Goal: Task Accomplishment & Management: Complete application form

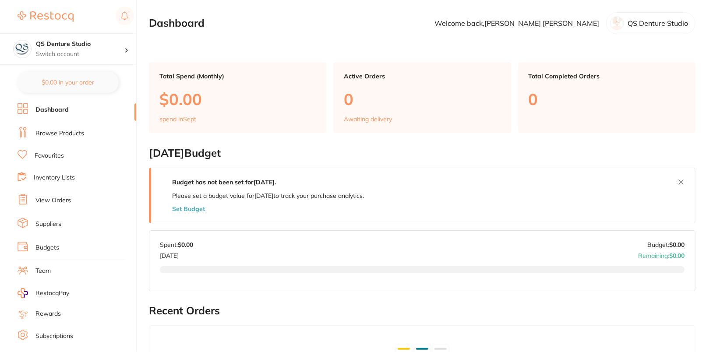
click at [64, 135] on link "Browse Products" at bounding box center [59, 133] width 49 height 9
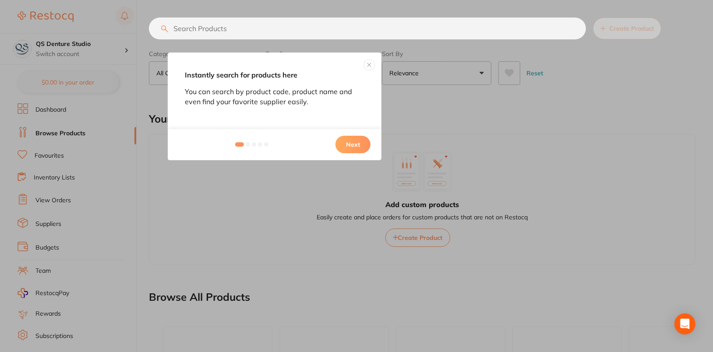
click at [367, 62] on button at bounding box center [369, 65] width 11 height 11
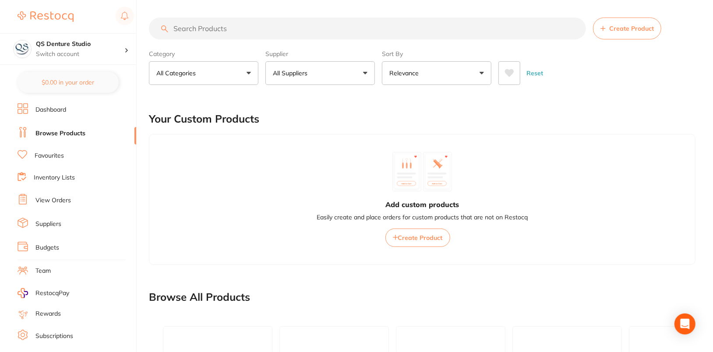
click at [615, 28] on span "Create Product" at bounding box center [631, 28] width 45 height 7
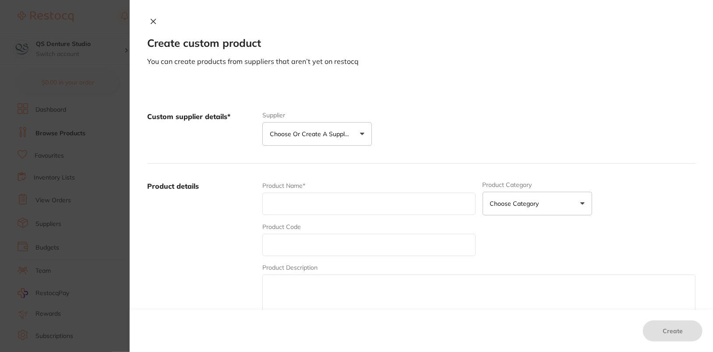
click at [329, 137] on p "Choose or create a supplier" at bounding box center [311, 134] width 83 height 9
click at [325, 160] on button "Create custom supplier" at bounding box center [310, 160] width 82 height 8
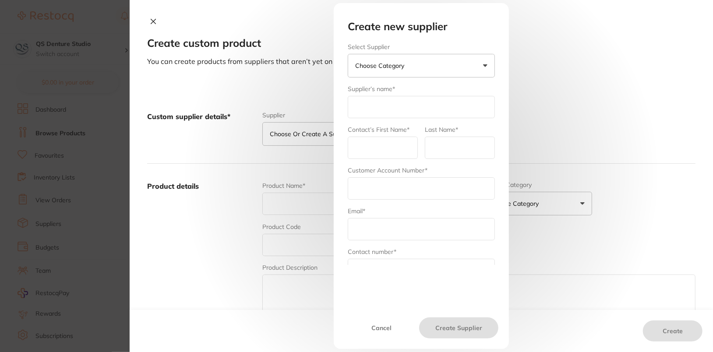
click at [426, 64] on button "Choose Category" at bounding box center [421, 66] width 147 height 24
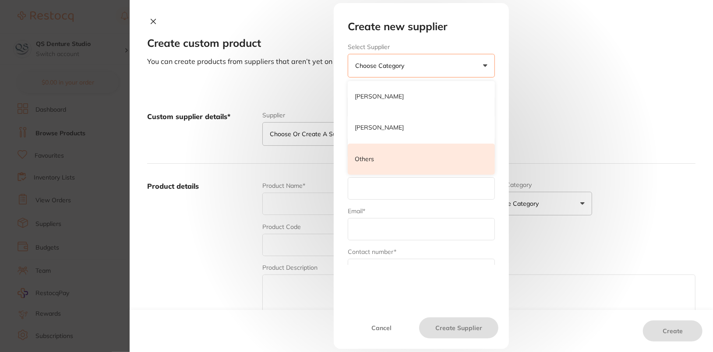
click at [407, 151] on li "Others" at bounding box center [421, 160] width 147 height 32
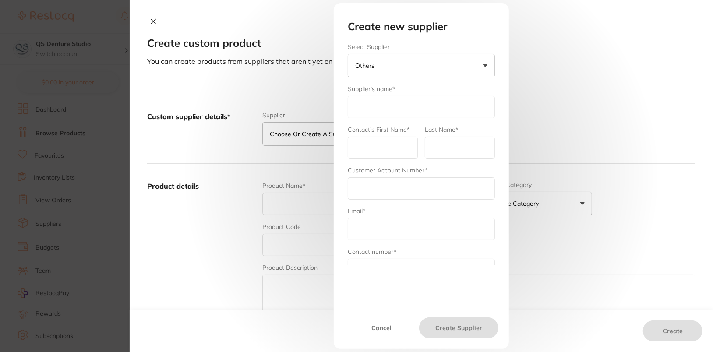
click at [382, 97] on input "text" at bounding box center [421, 107] width 147 height 22
type input "Ultimate Dental"
click at [404, 146] on input "text" at bounding box center [383, 148] width 70 height 22
type input "Ultimate Dental"
type input "[GEOGRAPHIC_DATA]"
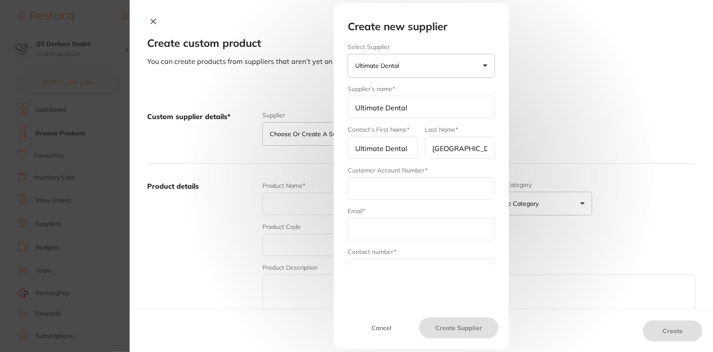
click at [397, 190] on input "text" at bounding box center [421, 188] width 147 height 22
paste input "56620012"
type input "56620012"
click at [372, 224] on input "text" at bounding box center [421, 229] width 147 height 22
paste input "[EMAIL_ADDRESS][DOMAIN_NAME]"
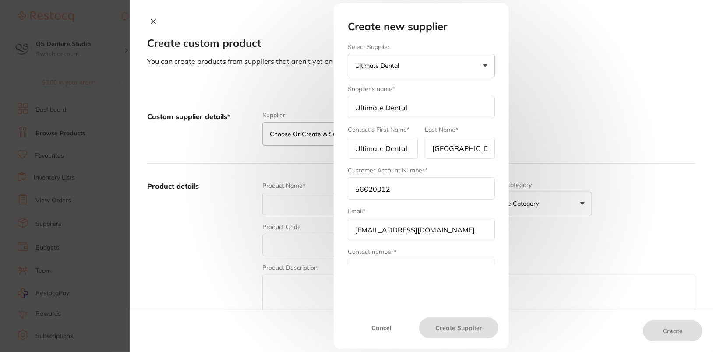
type input "[EMAIL_ADDRESS][DOMAIN_NAME]"
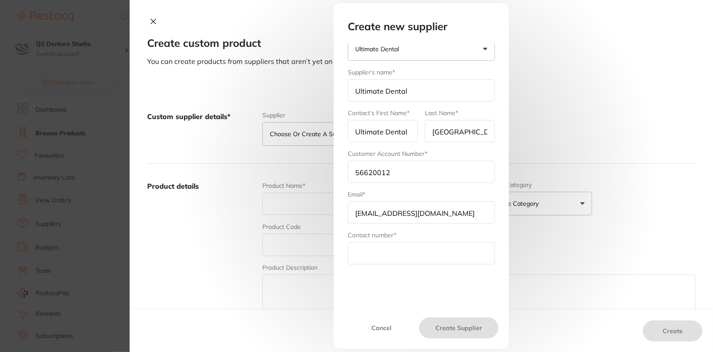
scroll to position [17, 0]
click at [389, 253] on input "text" at bounding box center [421, 253] width 147 height 22
type input "1800 636 801"
click at [458, 341] on div "Cancel Create Supplier" at bounding box center [421, 330] width 175 height 39
click at [460, 334] on button "Create Supplier" at bounding box center [458, 328] width 79 height 21
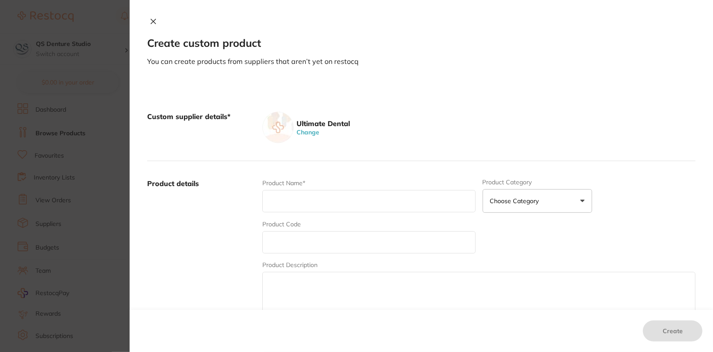
click at [152, 19] on icon at bounding box center [153, 21] width 7 height 7
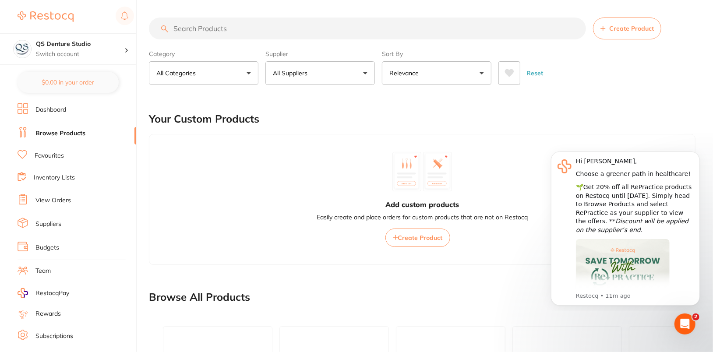
click at [53, 108] on link "Dashboard" at bounding box center [50, 110] width 31 height 9
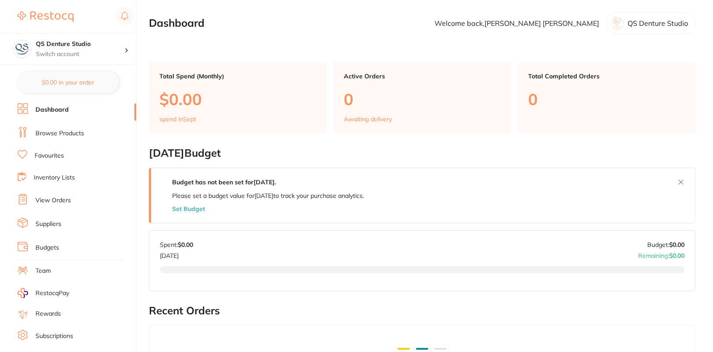
click at [58, 129] on link "Browse Products" at bounding box center [59, 133] width 49 height 9
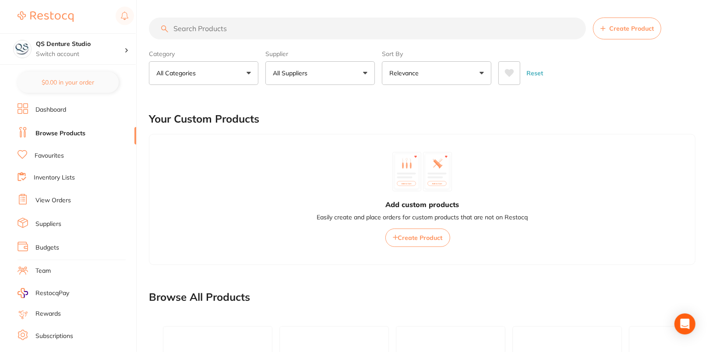
click at [344, 71] on button "All Suppliers" at bounding box center [320, 73] width 110 height 24
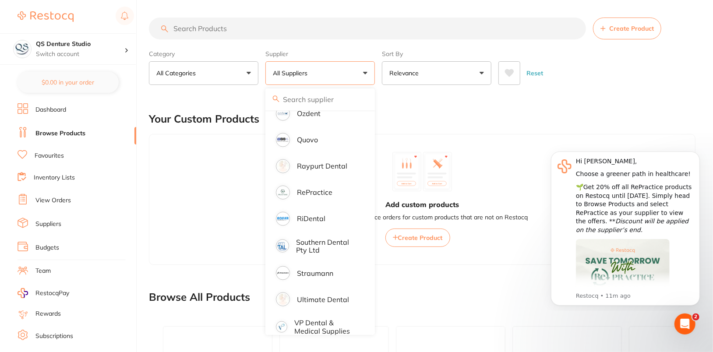
scroll to position [828, 0]
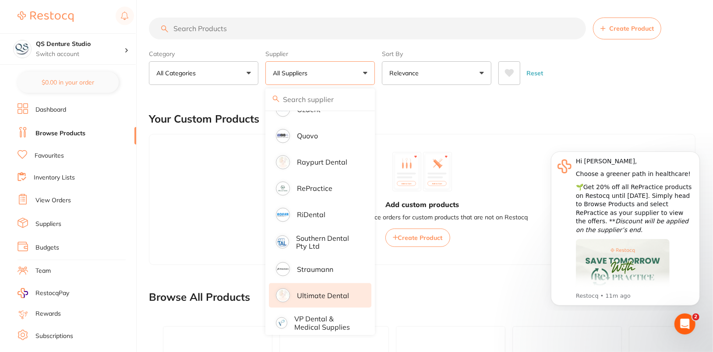
click at [332, 292] on p "Ultimate Dental" at bounding box center [323, 296] width 52 height 8
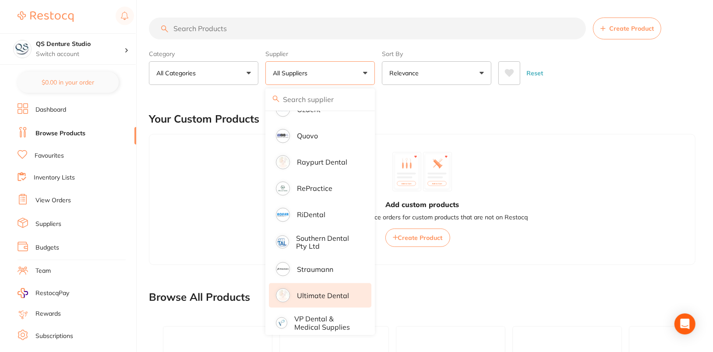
click at [297, 285] on li "Ultimate Dental" at bounding box center [320, 295] width 103 height 25
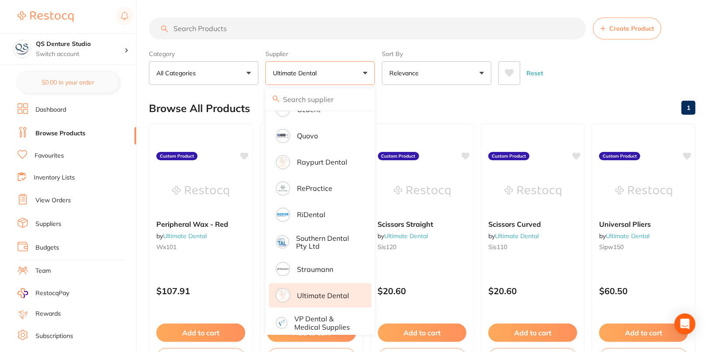
click at [629, 59] on div "Reset" at bounding box center [594, 69] width 190 height 31
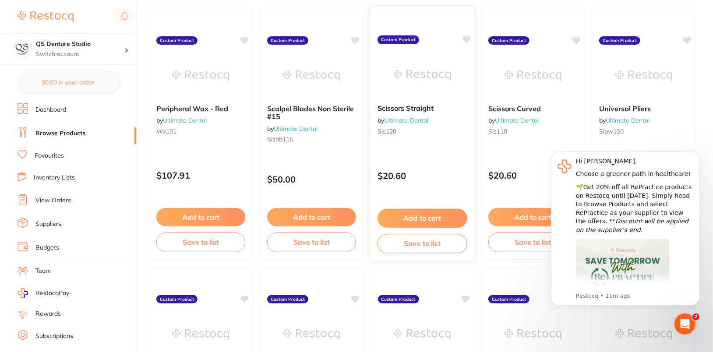
scroll to position [116, 0]
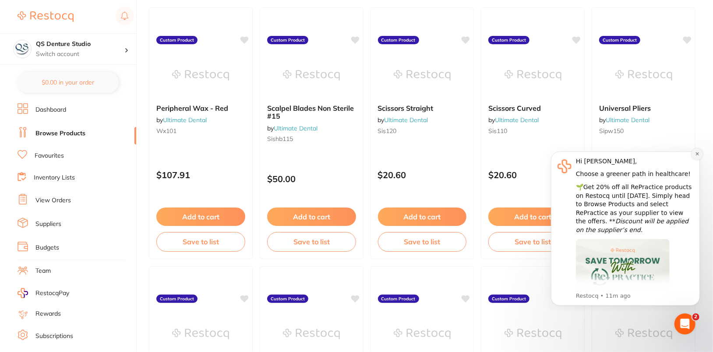
click at [696, 155] on icon "Dismiss notification" at bounding box center [696, 153] width 3 height 3
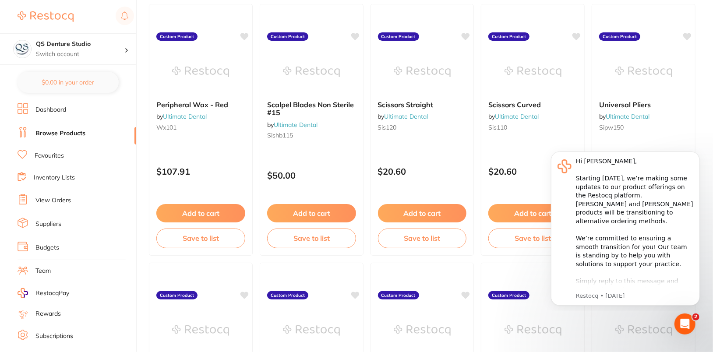
scroll to position [120, 0]
click at [698, 153] on icon "Dismiss notification" at bounding box center [697, 153] width 5 height 5
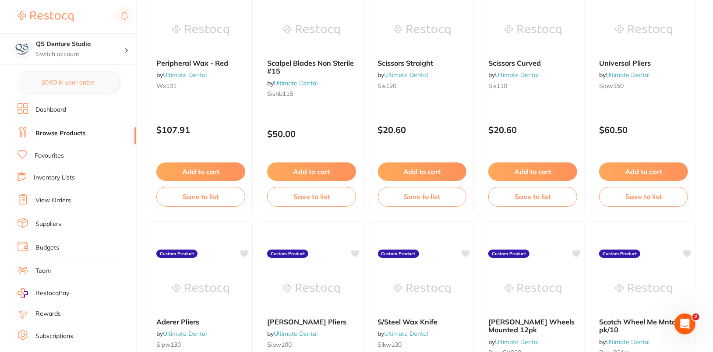
scroll to position [0, 0]
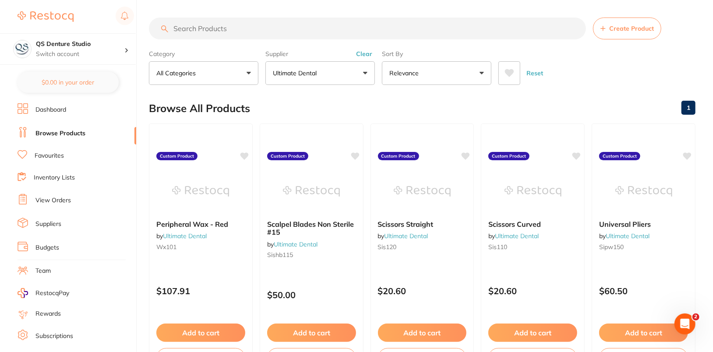
click at [602, 65] on div "Reset" at bounding box center [594, 69] width 190 height 31
